Goal: Navigation & Orientation: Find specific page/section

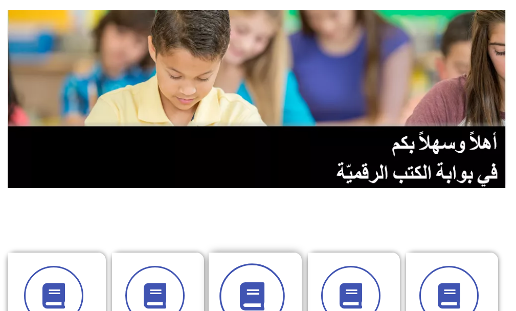
scroll to position [102, 0]
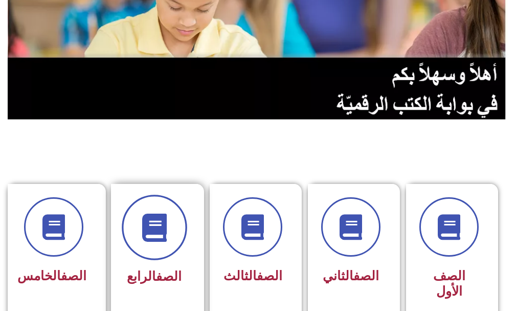
click at [128, 227] on span at bounding box center [155, 228] width 66 height 66
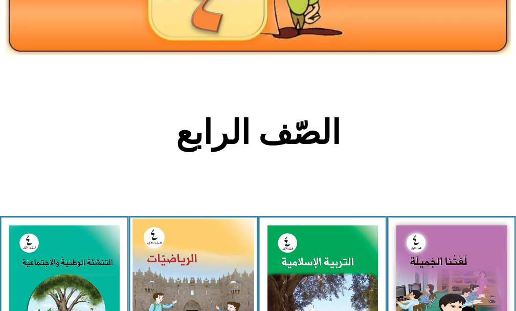
scroll to position [205, 0]
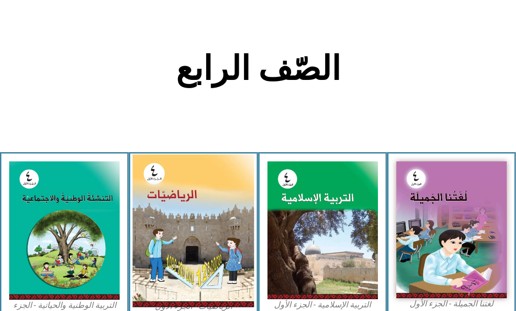
click at [182, 222] on img at bounding box center [194, 231] width 122 height 153
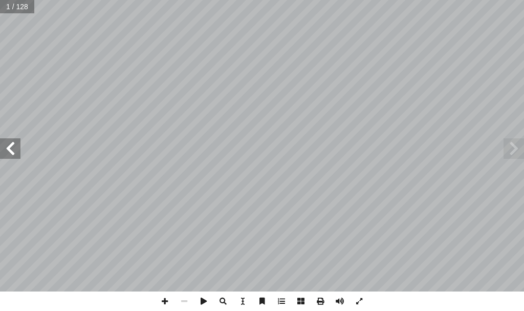
click at [7, 147] on span at bounding box center [10, 148] width 20 height 20
click at [7, 148] on span at bounding box center [10, 148] width 20 height 20
click at [21, 8] on input "text" at bounding box center [20, 6] width 40 height 13
type input "**"
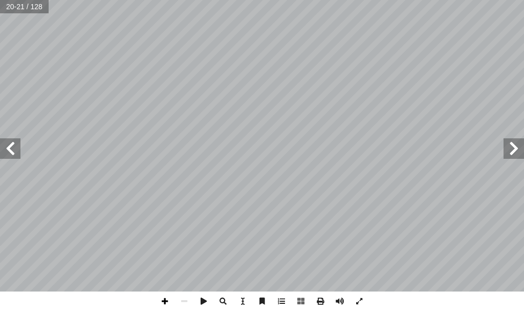
click at [168, 300] on span at bounding box center [164, 300] width 19 height 19
click at [166, 298] on span at bounding box center [164, 300] width 19 height 19
